Goal: Navigation & Orientation: Find specific page/section

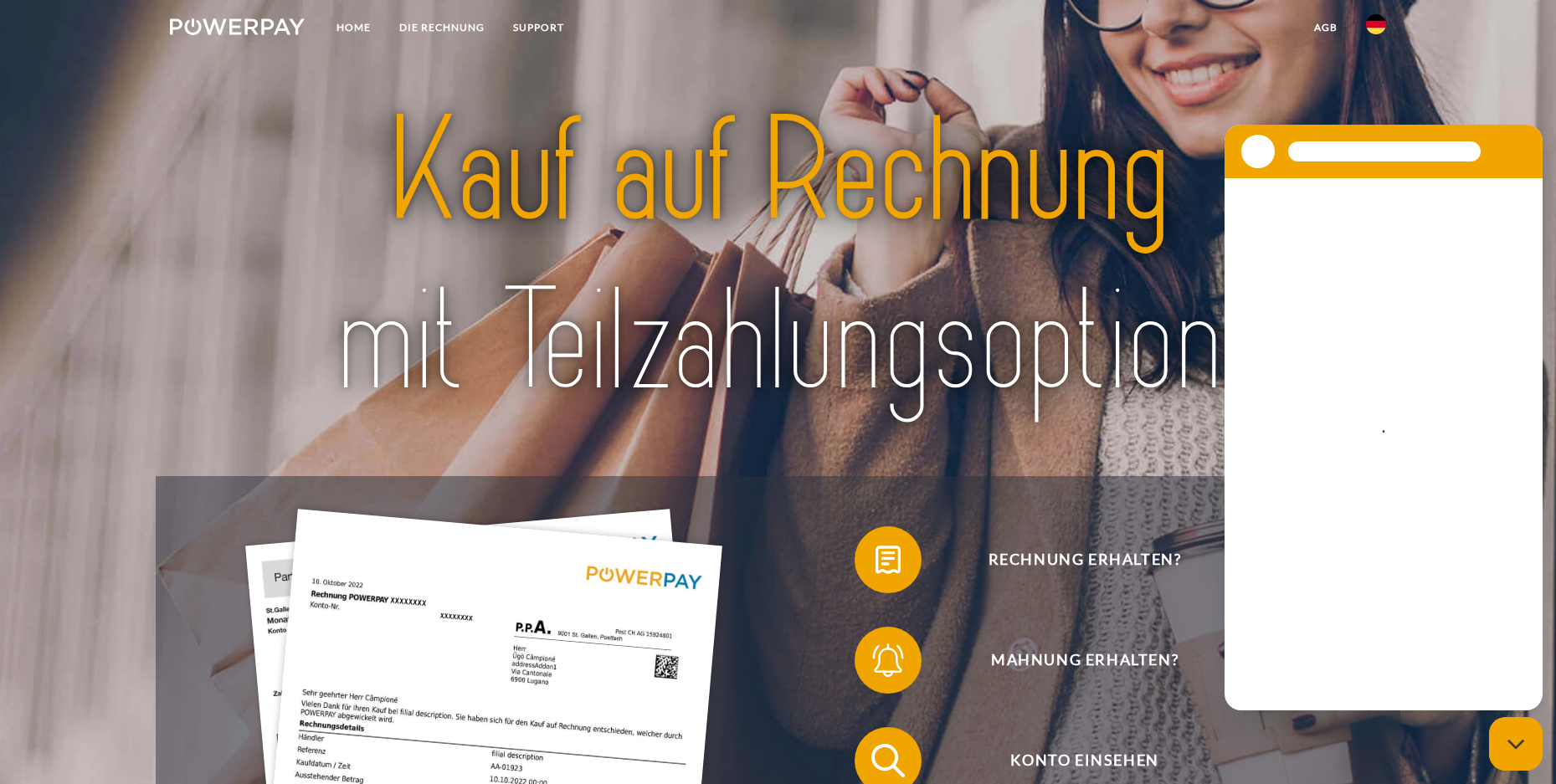
click at [1327, 35] on link "agb" at bounding box center [1326, 28] width 52 height 30
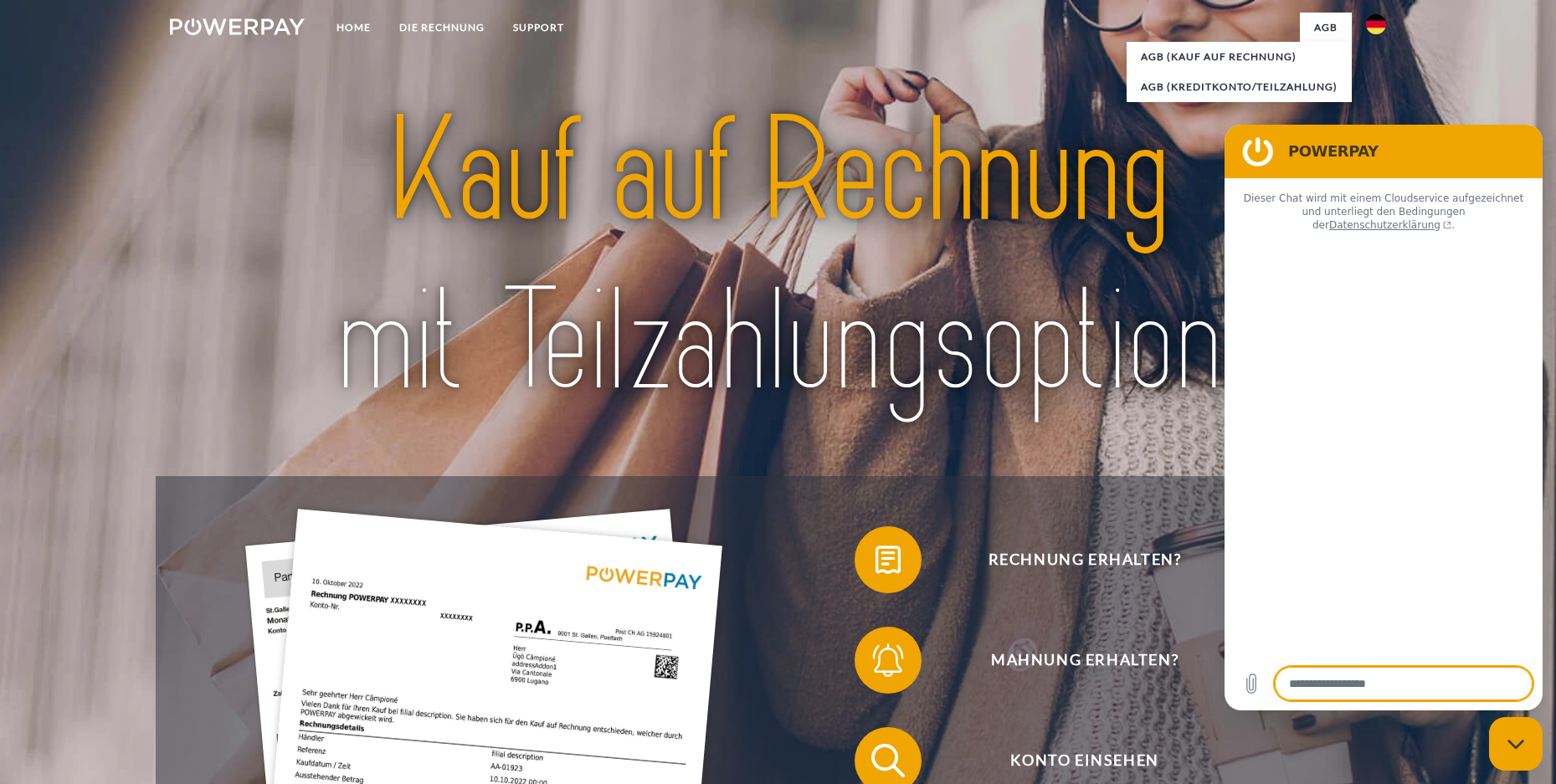
type textarea "*"
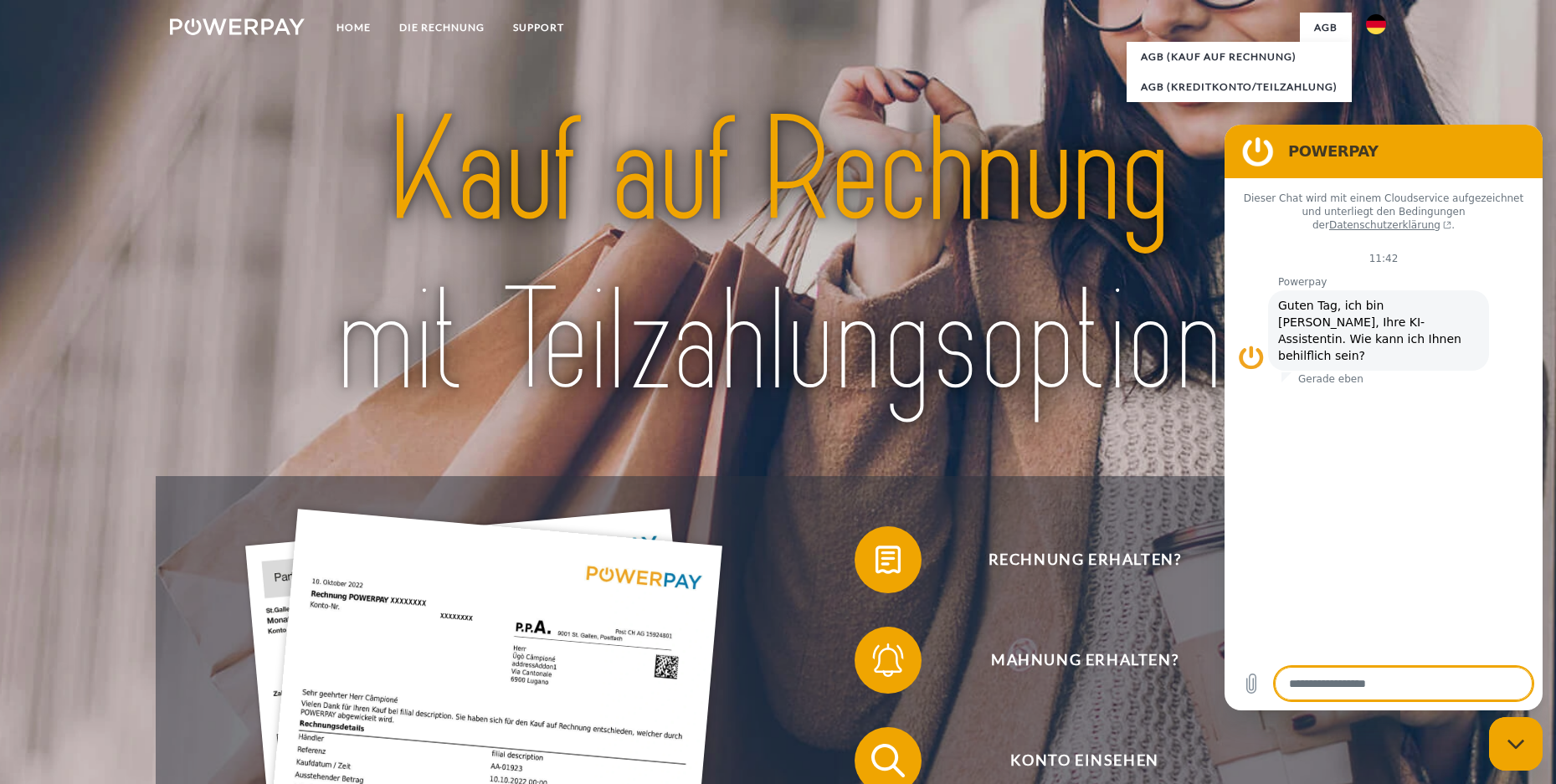
click at [1385, 22] on img at bounding box center [1376, 24] width 20 height 20
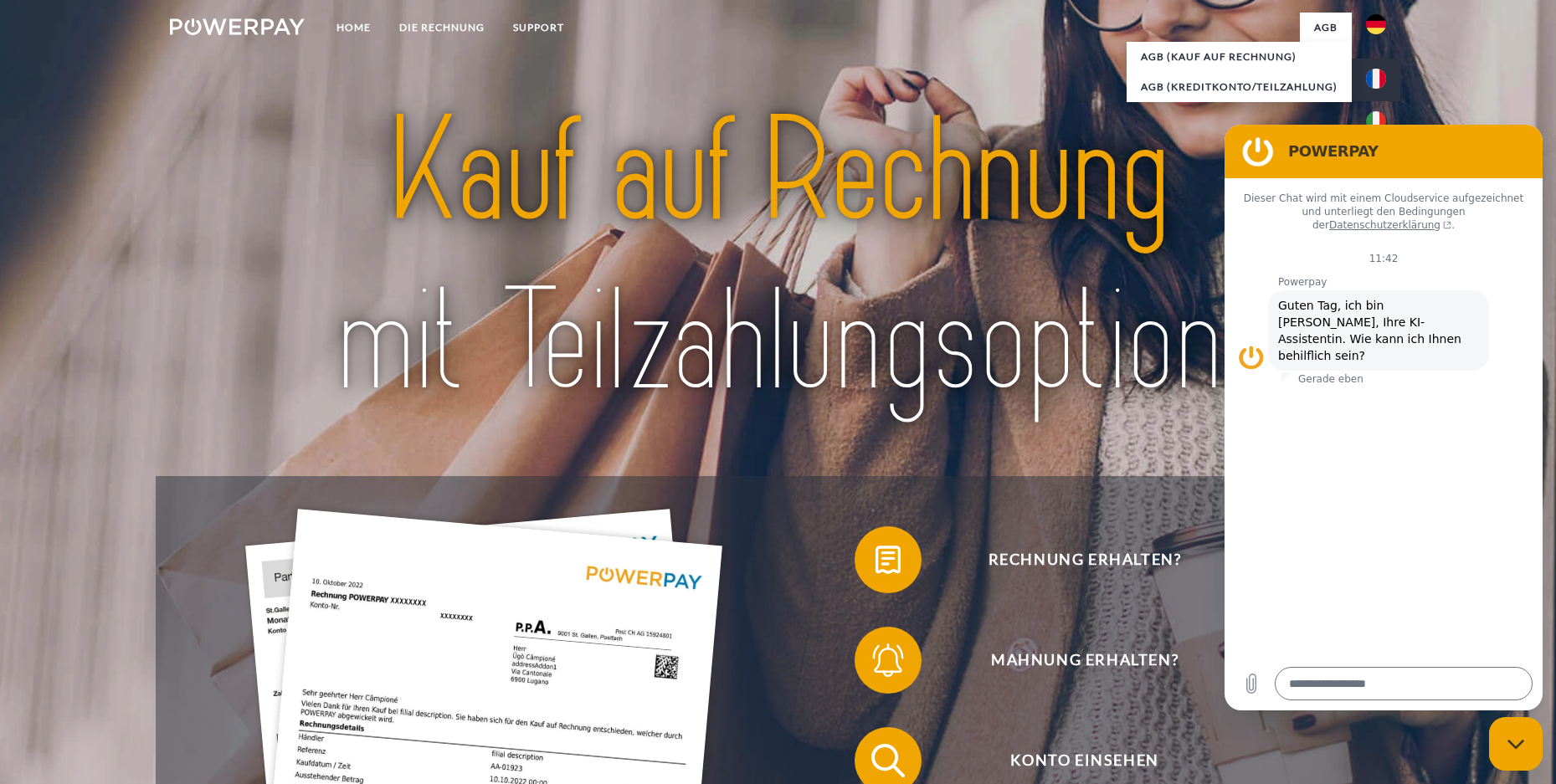
click at [1376, 78] on img at bounding box center [1376, 78] width 20 height 20
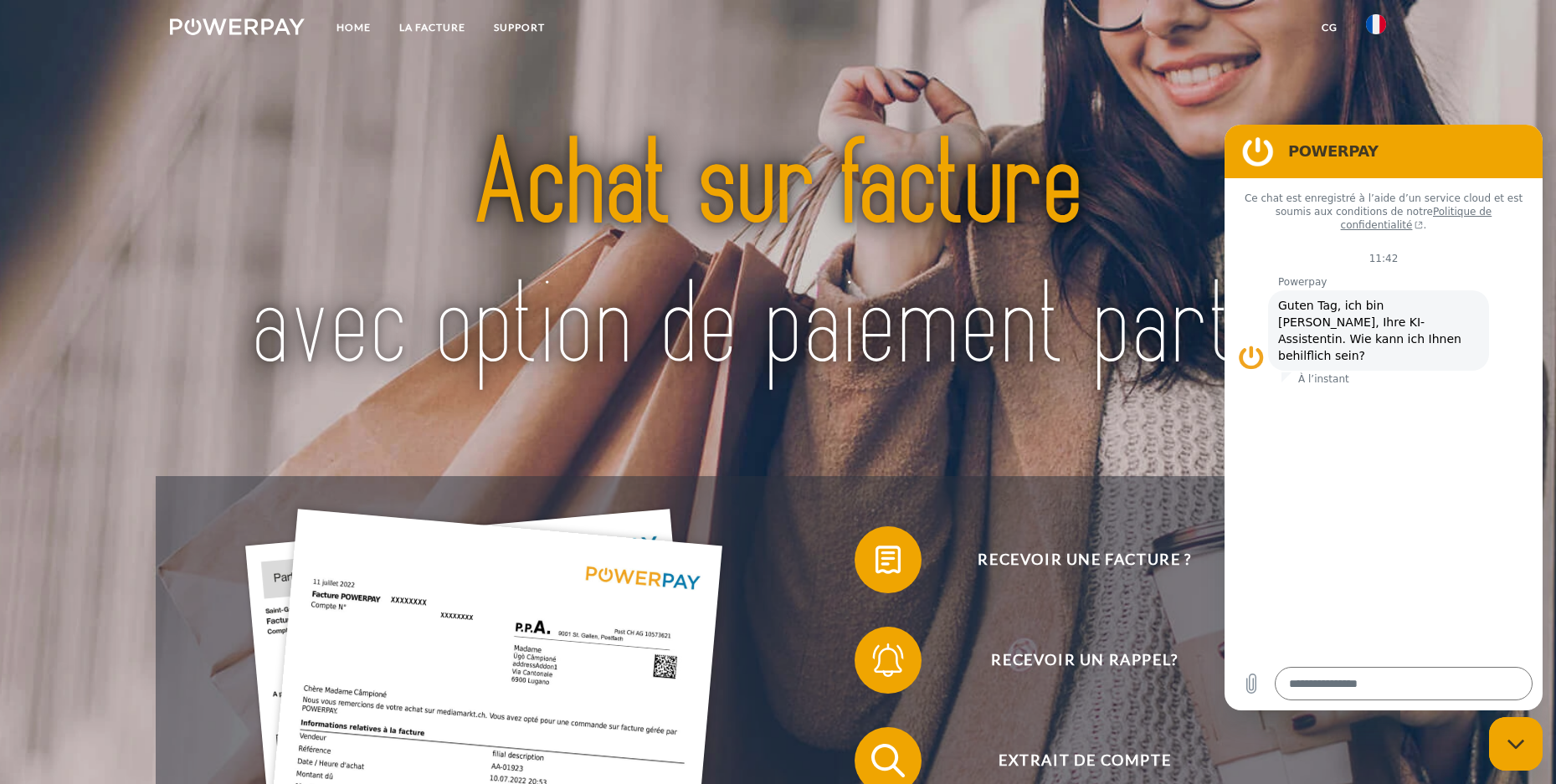
drag, startPoint x: 1481, startPoint y: 144, endPoint x: 2455, endPoint y: 251, distance: 979.9
click at [1481, 144] on h2 "POWERPAY" at bounding box center [1407, 151] width 238 height 20
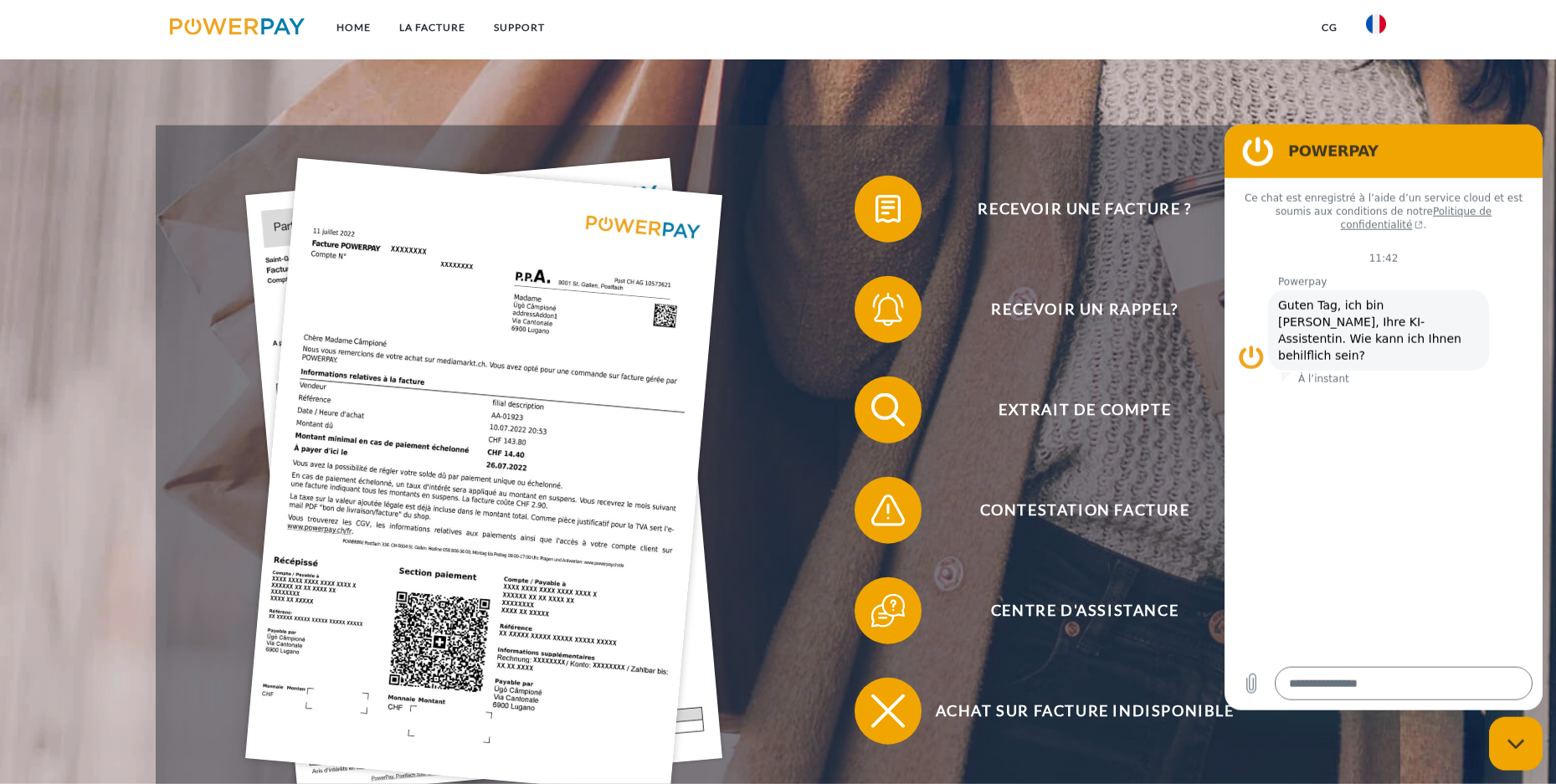
scroll to position [449, 0]
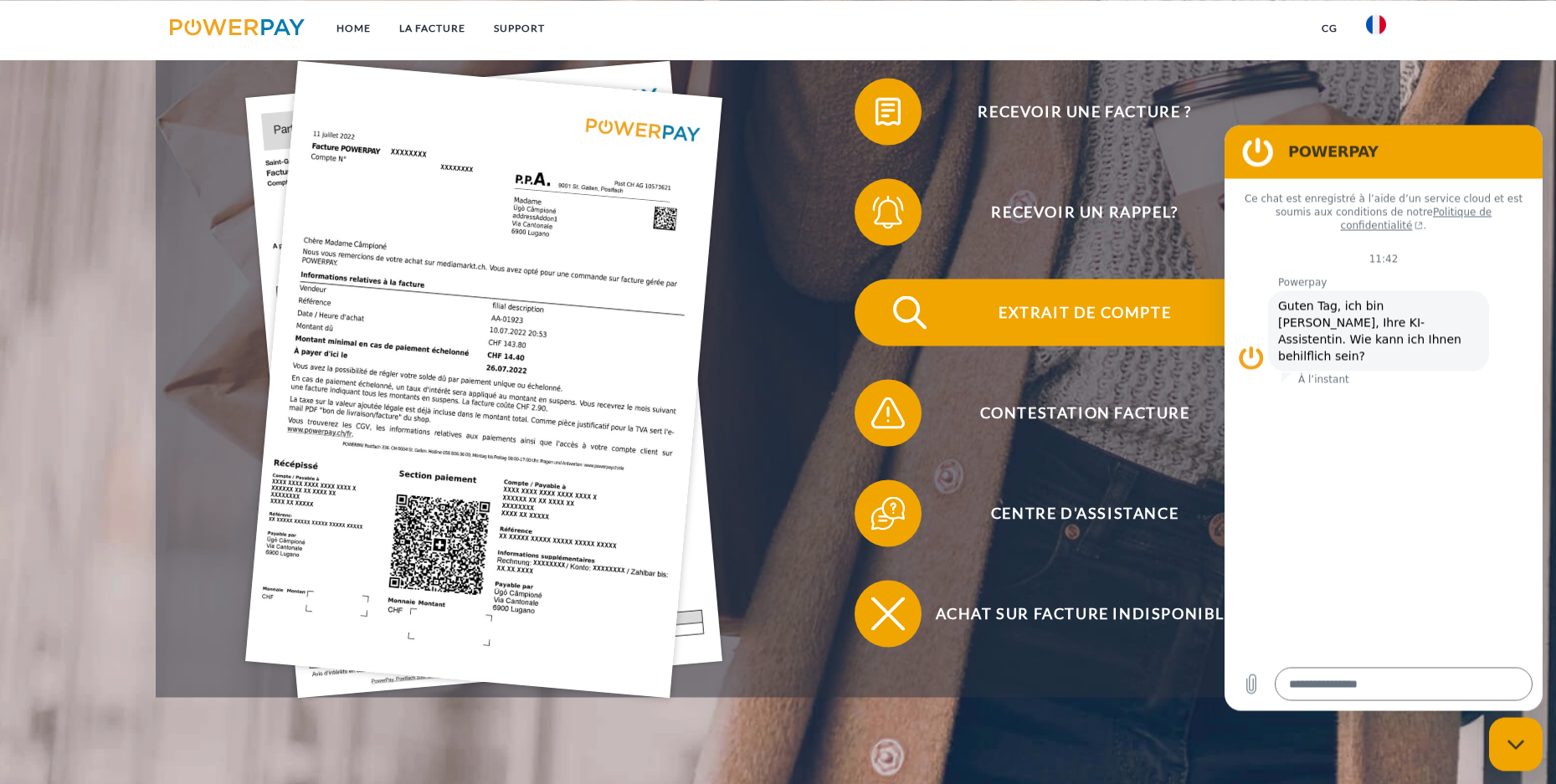
click at [900, 317] on img at bounding box center [910, 312] width 42 height 42
type textarea "*"
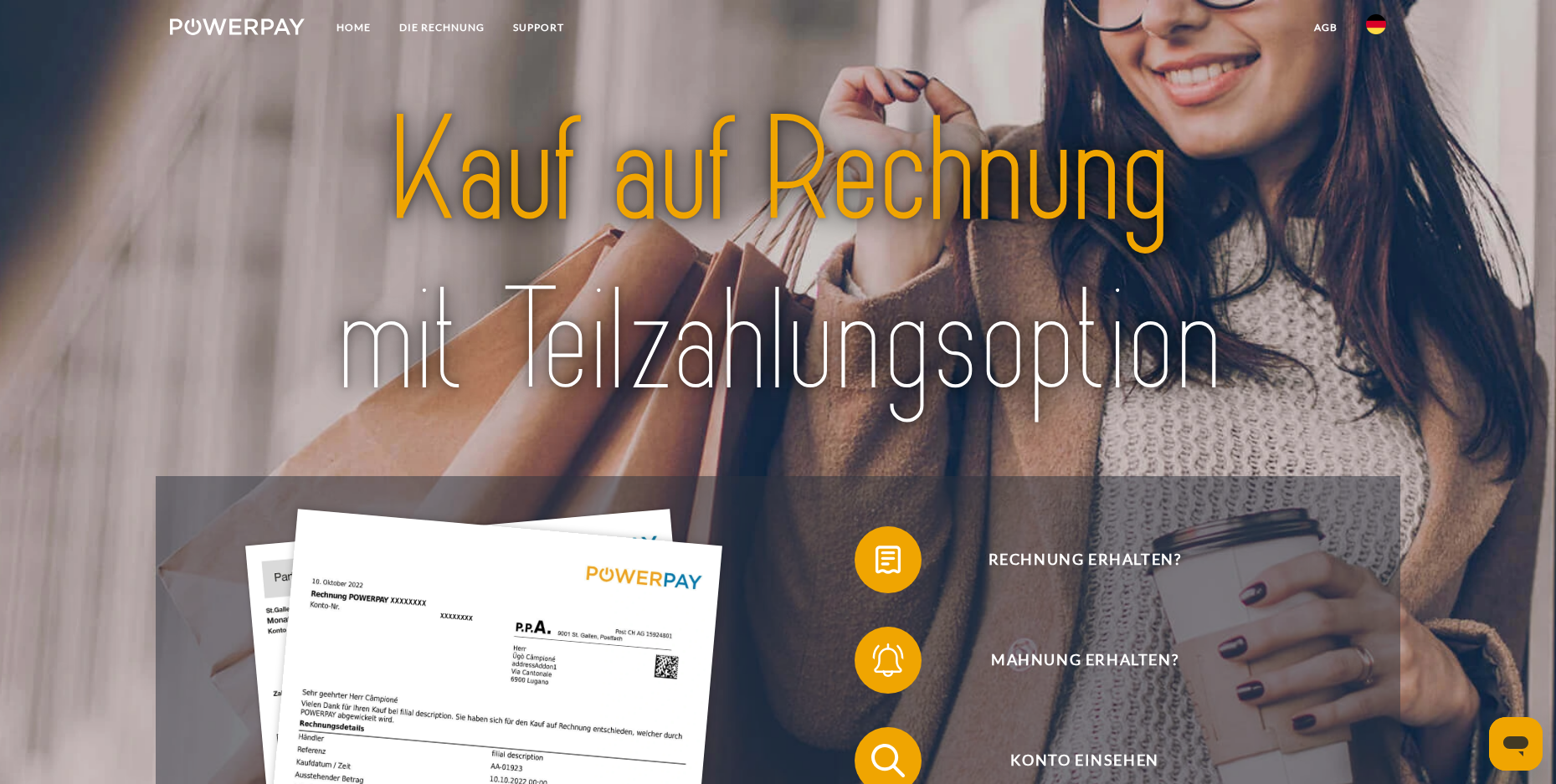
click at [1378, 26] on img at bounding box center [1376, 24] width 20 height 20
click at [1378, 74] on img at bounding box center [1376, 78] width 20 height 20
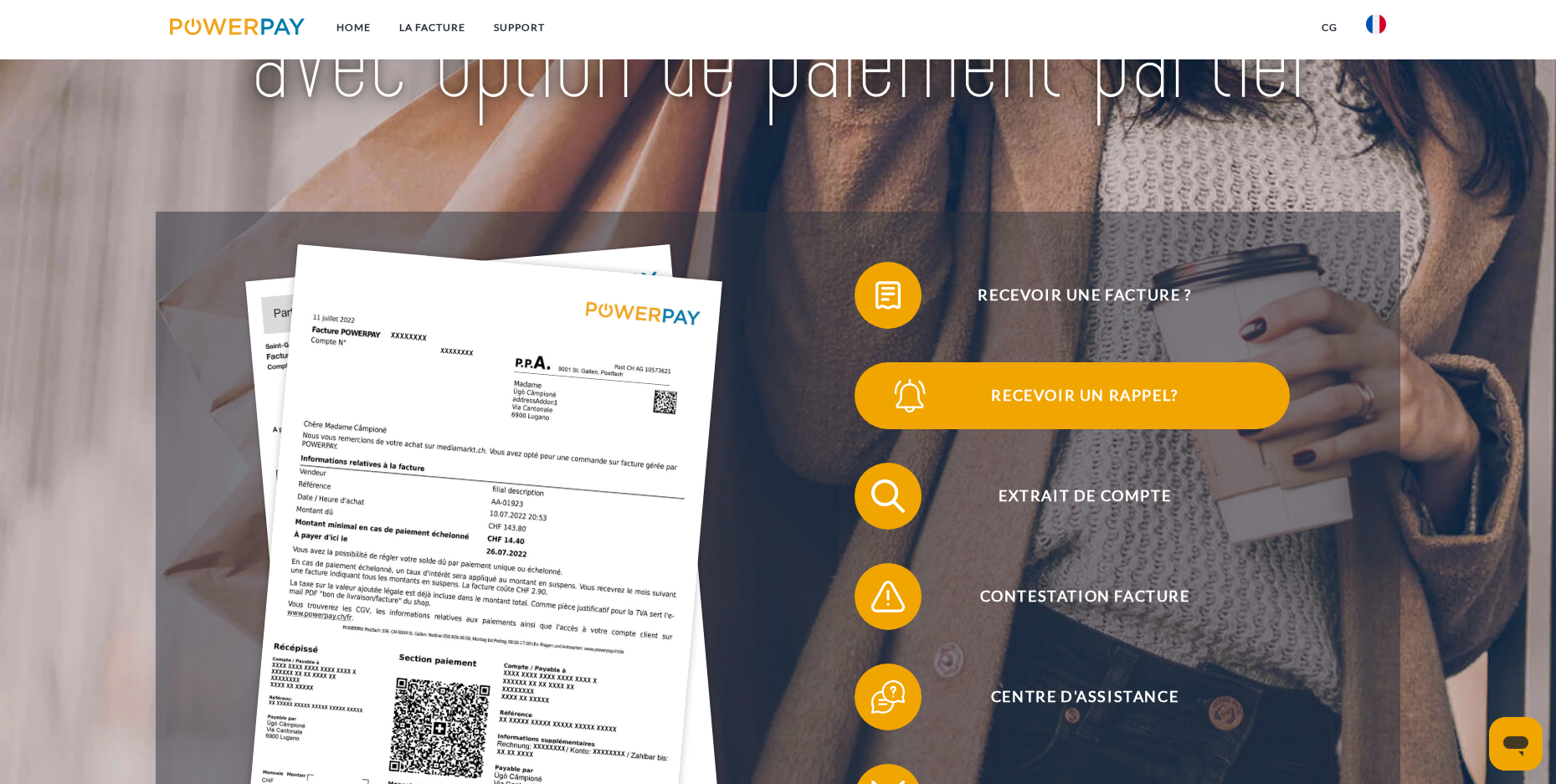
scroll to position [320, 0]
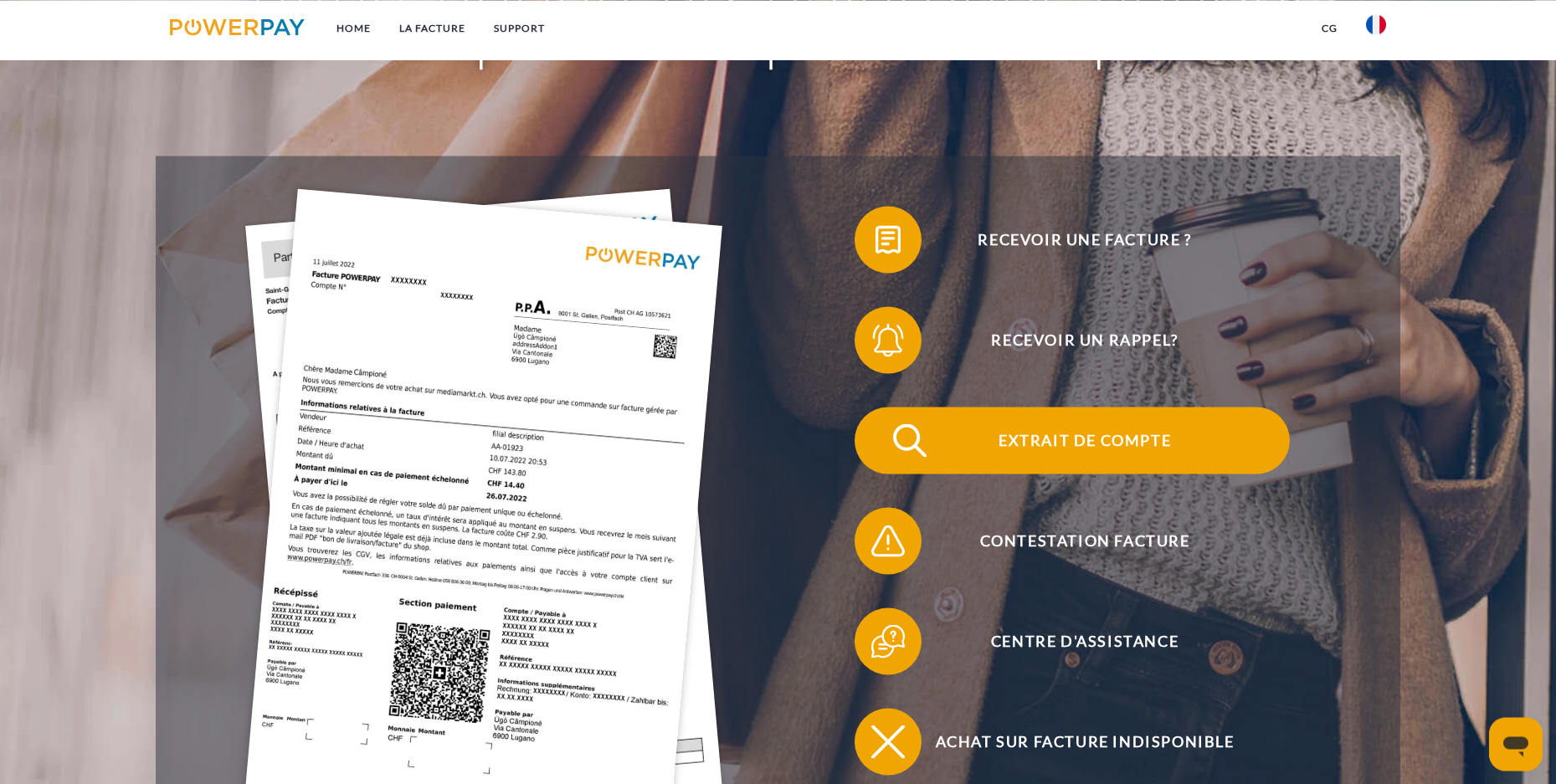
click at [1061, 445] on span "Extrait de compte" at bounding box center [1085, 440] width 410 height 67
